Goal: Contribute content: Add original content to the website for others to see

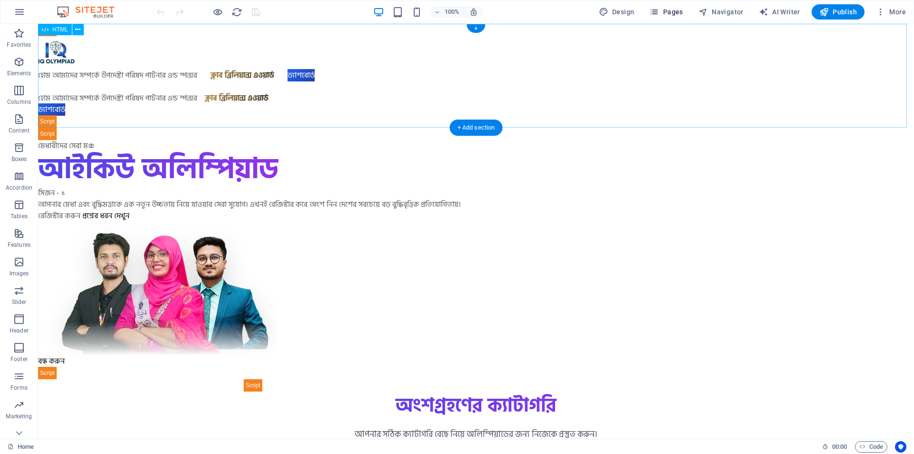
click at [673, 13] on span "Pages" at bounding box center [665, 12] width 33 height 10
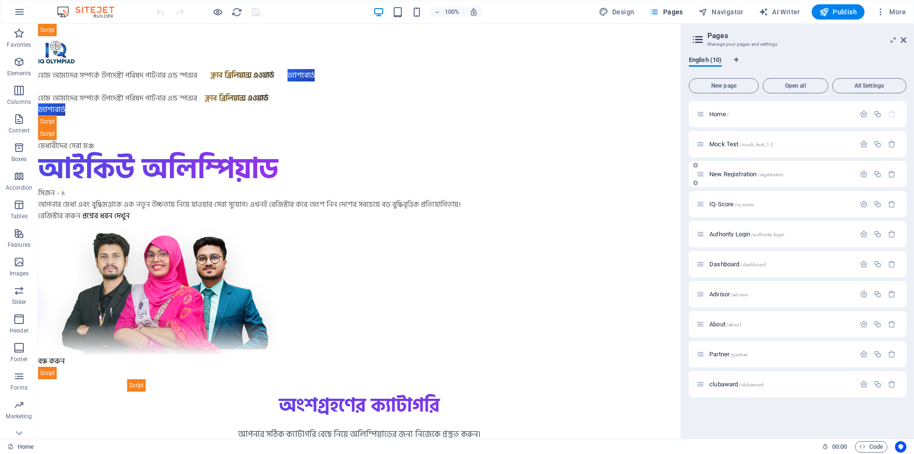
click at [796, 177] on p "New Registration /registration" at bounding box center [780, 174] width 143 height 6
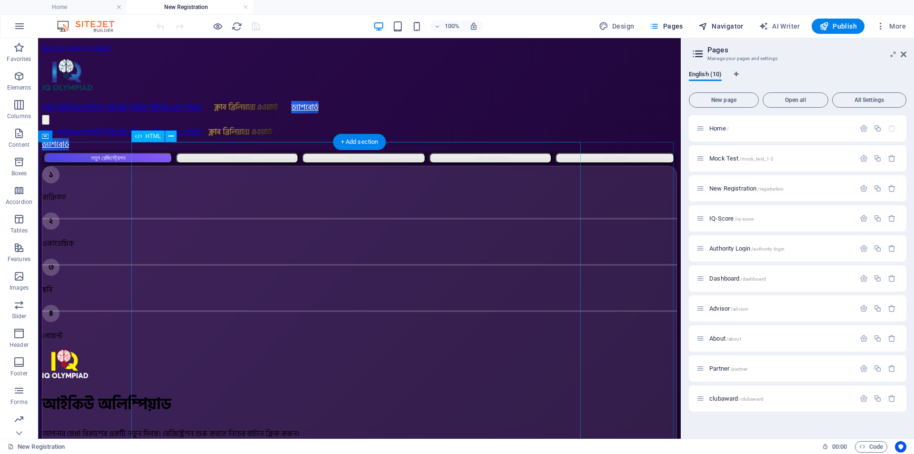
click at [725, 20] on button "Navigator" at bounding box center [720, 26] width 53 height 15
click at [723, 26] on span "Navigator" at bounding box center [720, 26] width 45 height 10
click at [725, 24] on span "Navigator" at bounding box center [720, 26] width 45 height 10
select select "17010021-en"
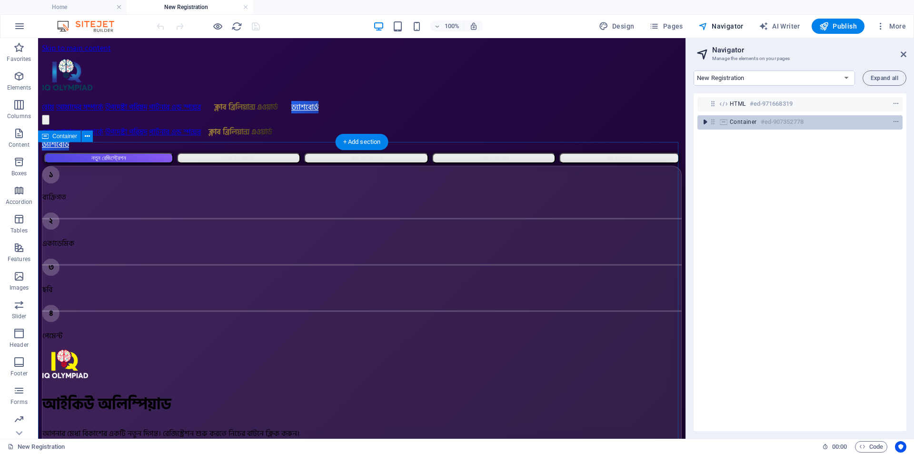
click at [707, 120] on icon "toggle-expand" at bounding box center [705, 122] width 10 height 10
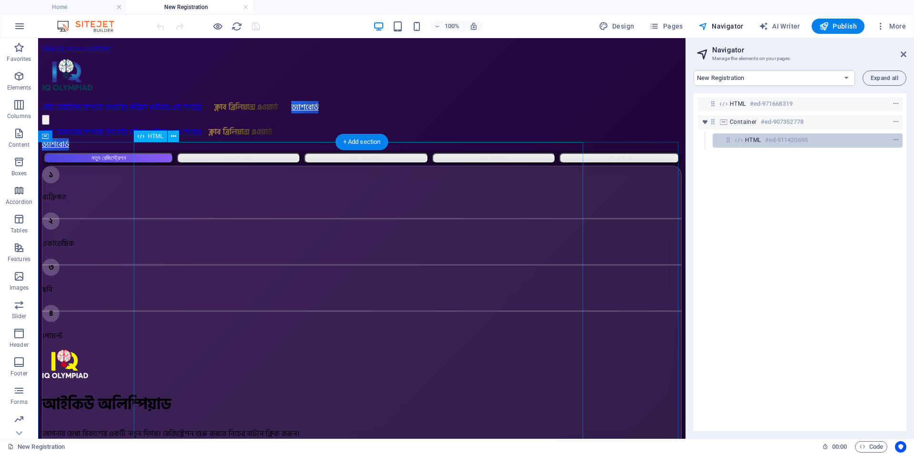
click at [821, 142] on div "HTML #ed-911420695" at bounding box center [800, 139] width 110 height 11
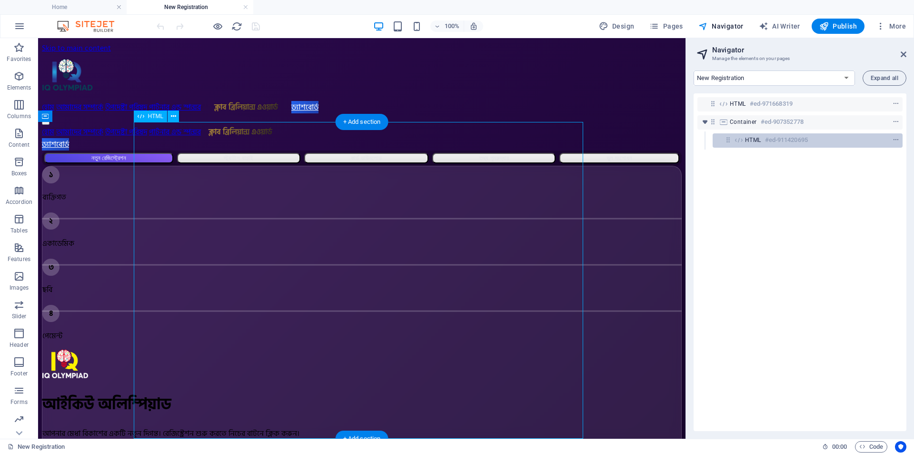
scroll to position [20, 0]
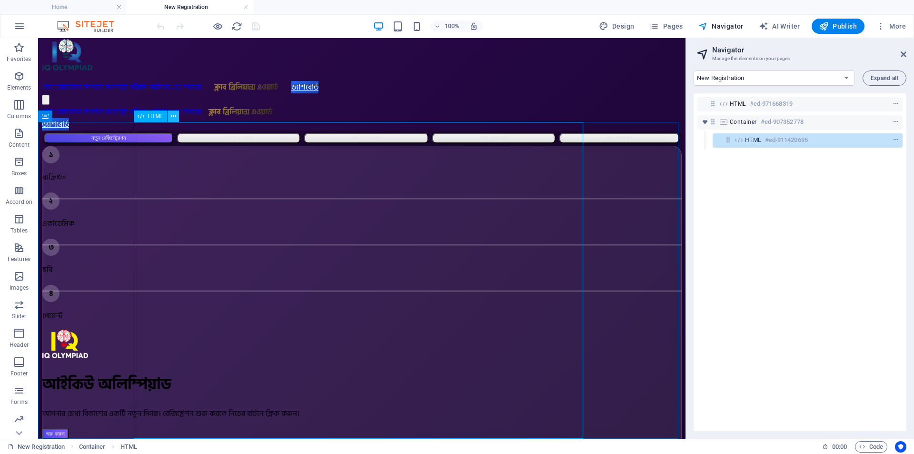
click at [172, 116] on icon at bounding box center [173, 116] width 5 height 10
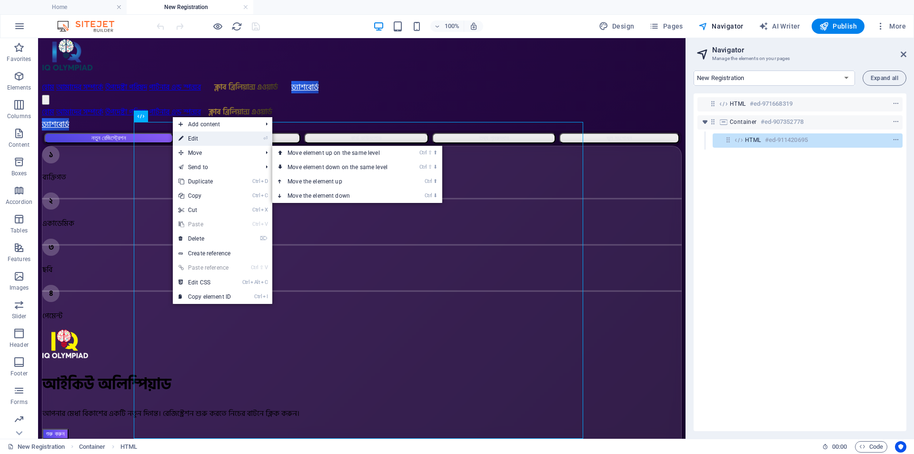
click at [197, 135] on link "⏎ Edit" at bounding box center [205, 138] width 64 height 14
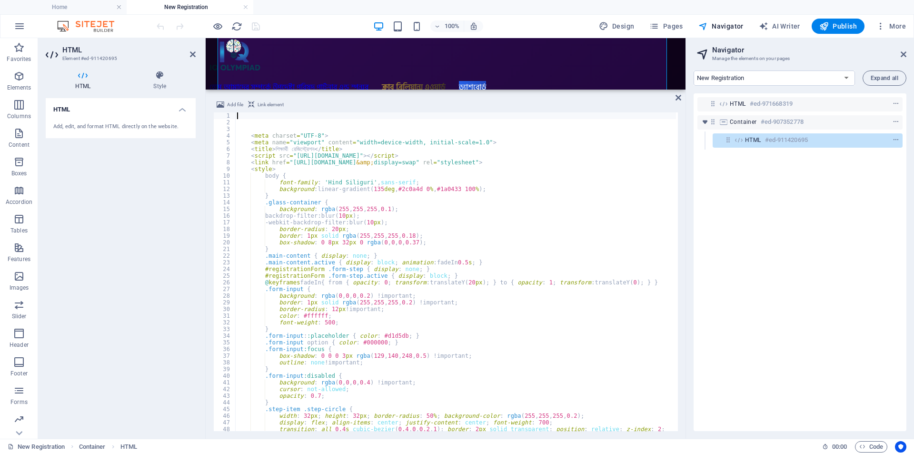
scroll to position [237, 0]
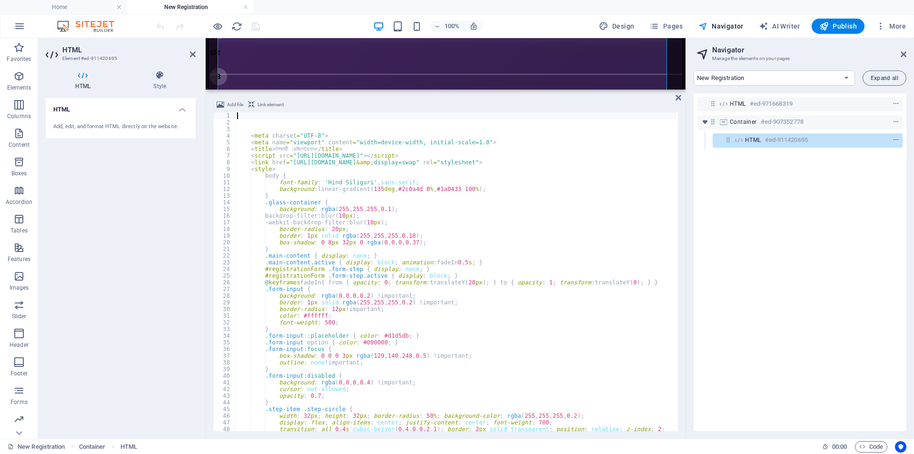
type textarea "border-radius: 20px;"
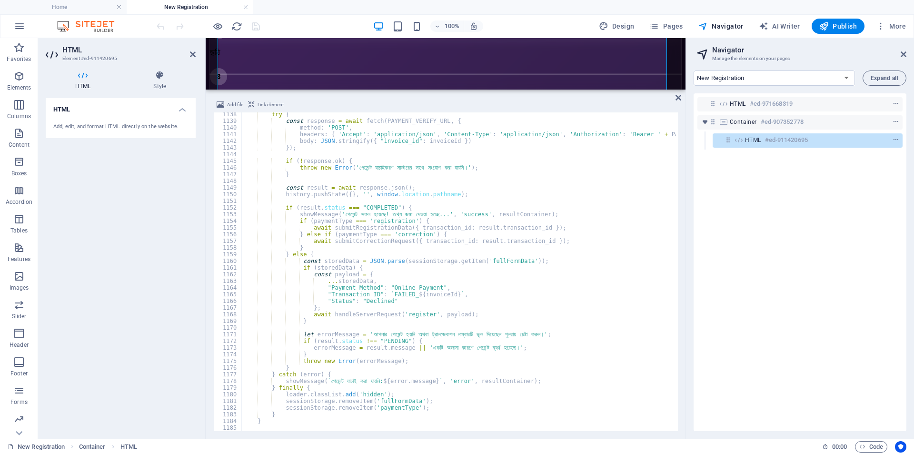
scroll to position [7463, 0]
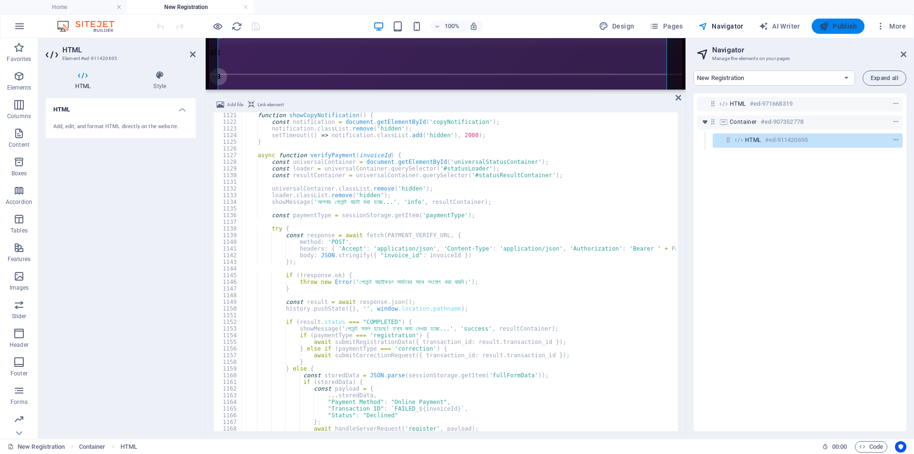
click at [839, 25] on span "Publish" at bounding box center [838, 26] width 38 height 10
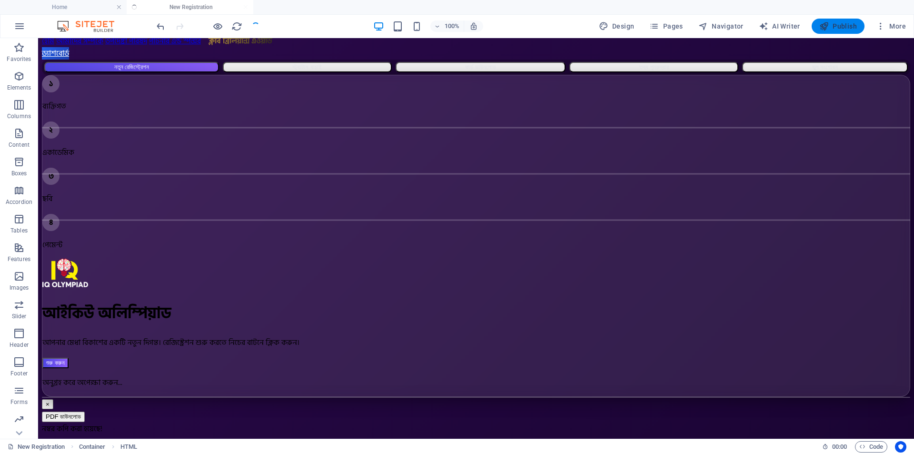
scroll to position [20, 0]
